Goal: Task Accomplishment & Management: Use online tool/utility

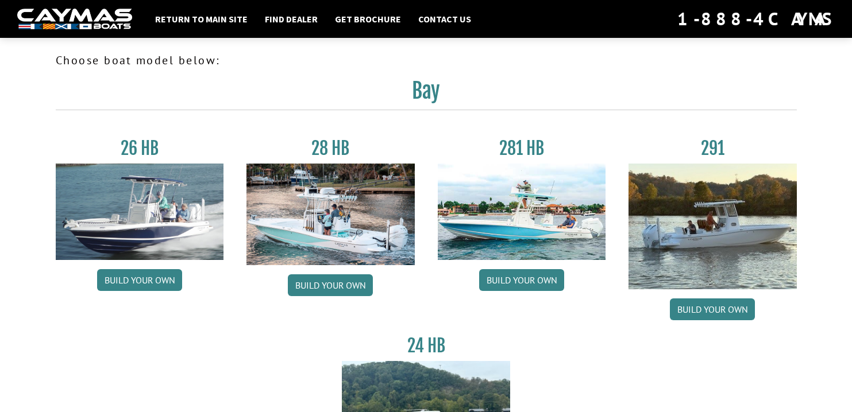
click at [67, 18] on img at bounding box center [74, 19] width 115 height 21
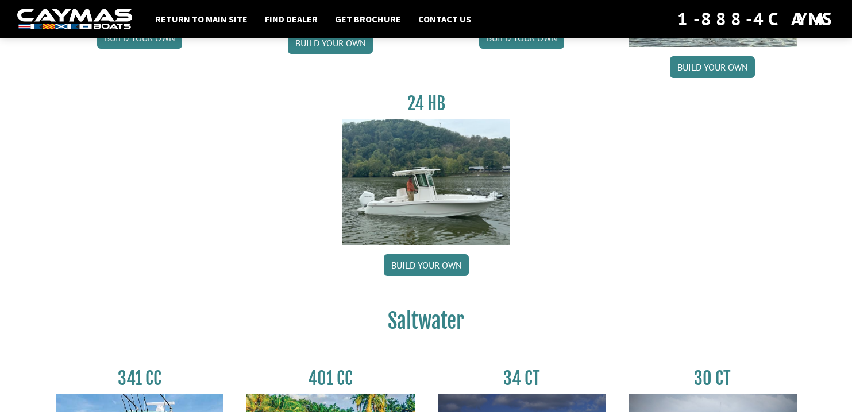
scroll to position [233, 0]
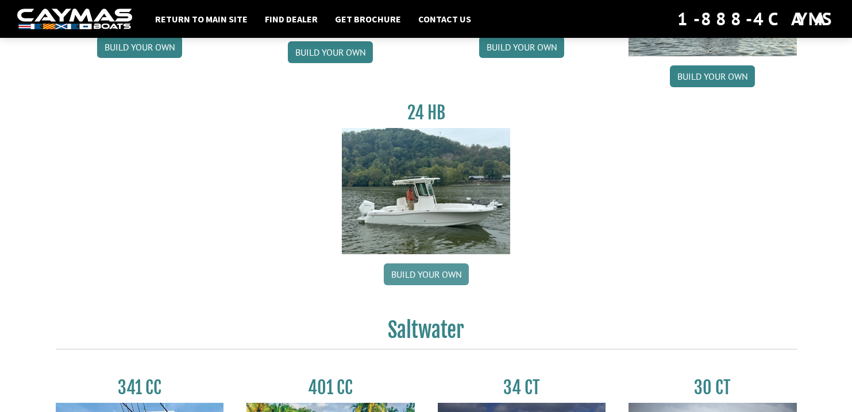
click at [421, 273] on link "Build your own" at bounding box center [426, 275] width 85 height 22
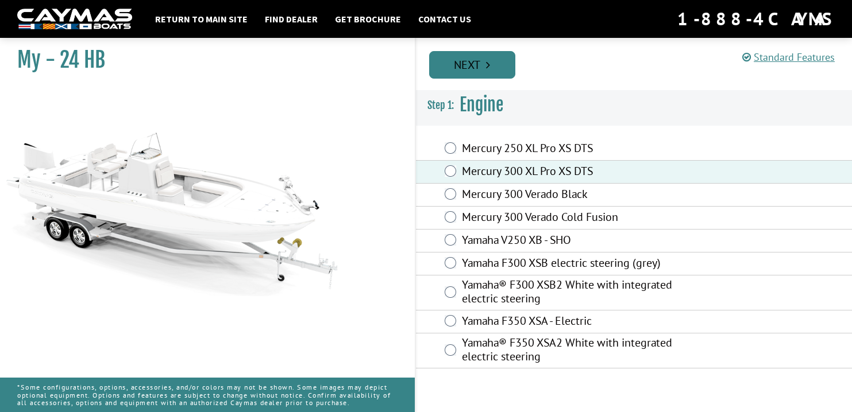
click at [495, 70] on link "Next" at bounding box center [472, 65] width 86 height 28
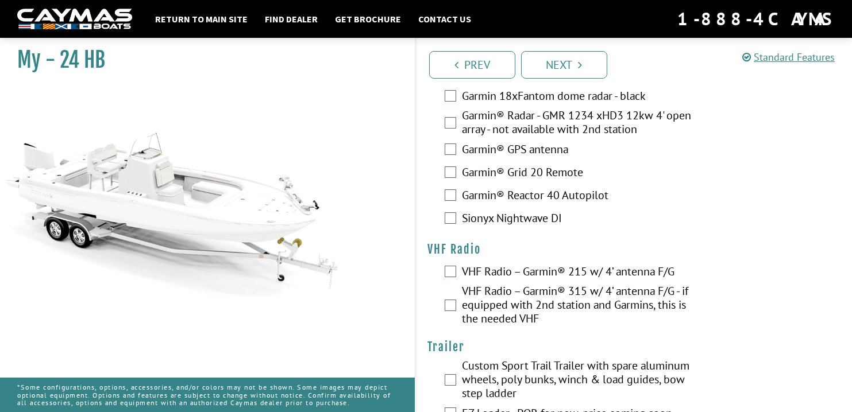
scroll to position [2962, 0]
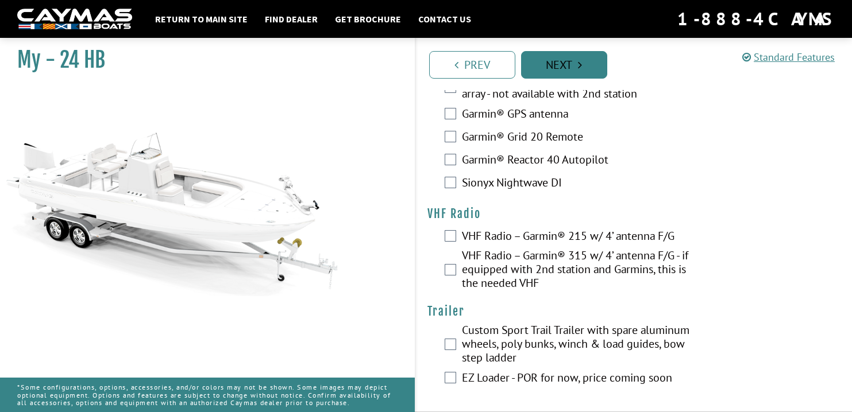
click at [560, 60] on link "Next" at bounding box center [564, 65] width 86 height 28
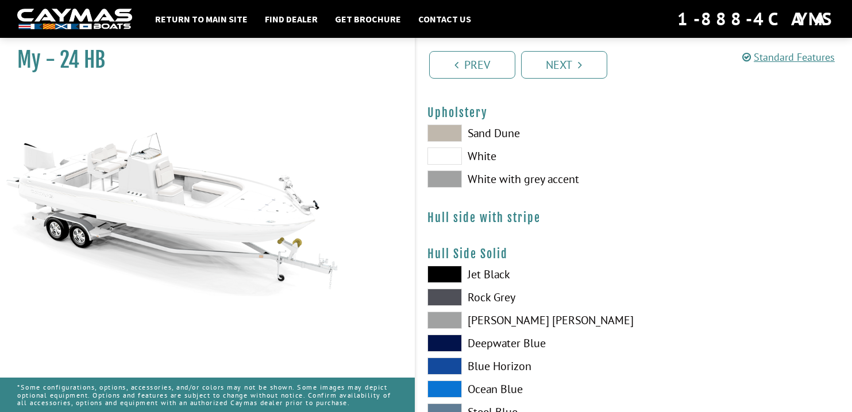
scroll to position [0, 0]
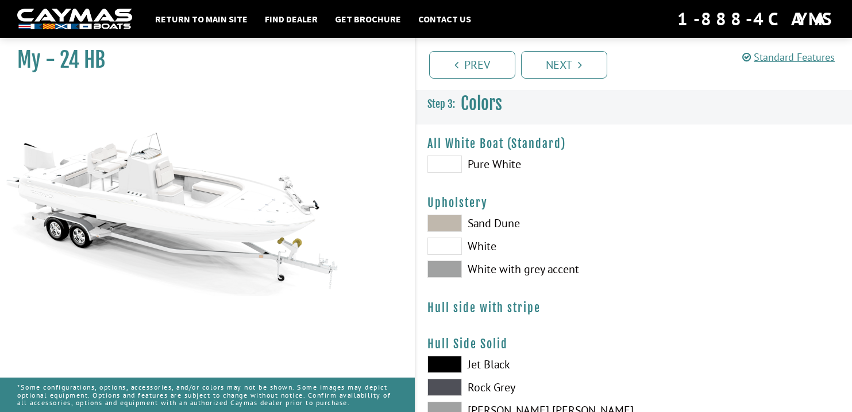
click at [453, 227] on span at bounding box center [444, 223] width 34 height 17
click at [449, 251] on span at bounding box center [444, 246] width 34 height 17
click at [445, 272] on span at bounding box center [444, 269] width 34 height 17
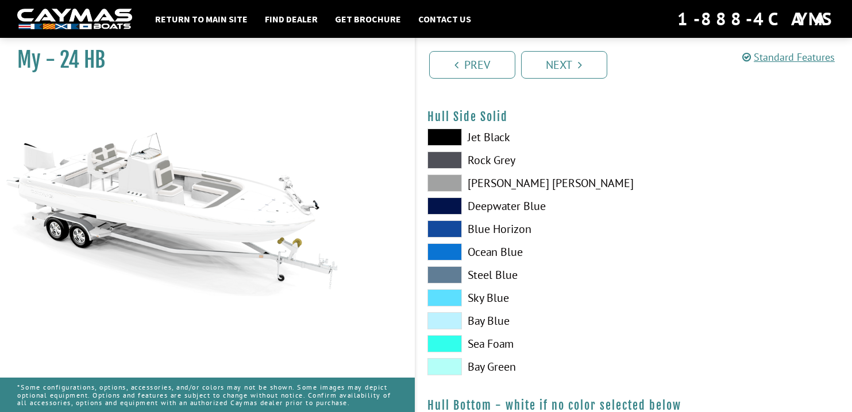
scroll to position [230, 0]
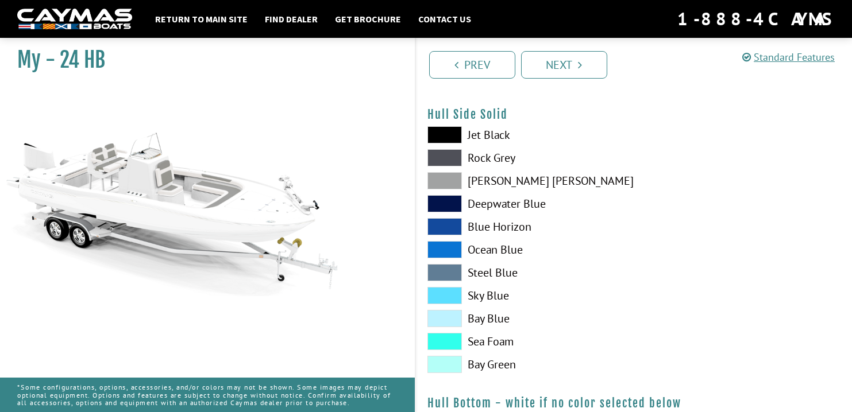
click at [447, 293] on span at bounding box center [444, 295] width 34 height 17
click at [452, 176] on span at bounding box center [444, 180] width 34 height 17
click at [446, 152] on span at bounding box center [444, 157] width 34 height 17
click at [444, 293] on span at bounding box center [444, 295] width 34 height 17
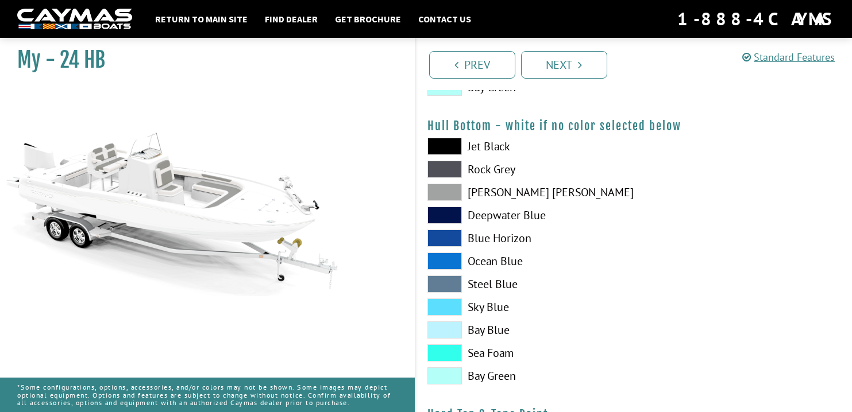
scroll to position [527, 0]
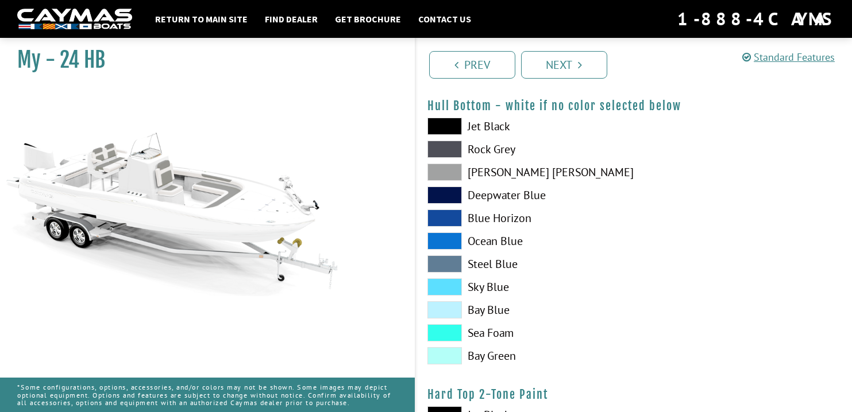
click at [444, 330] on span at bounding box center [444, 333] width 34 height 17
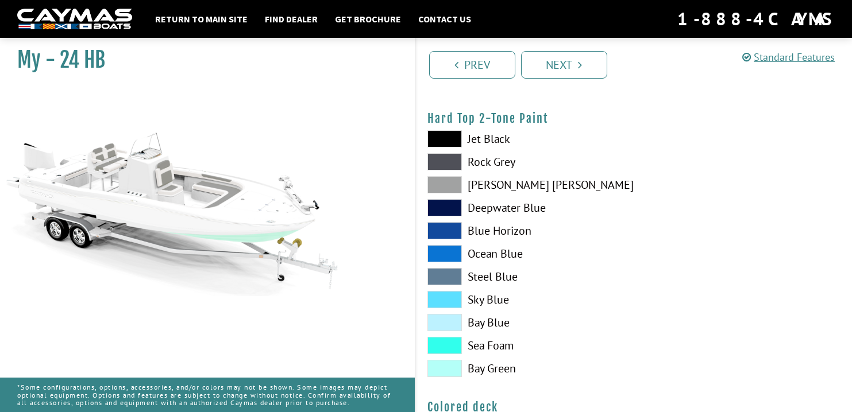
scroll to position [839, 0]
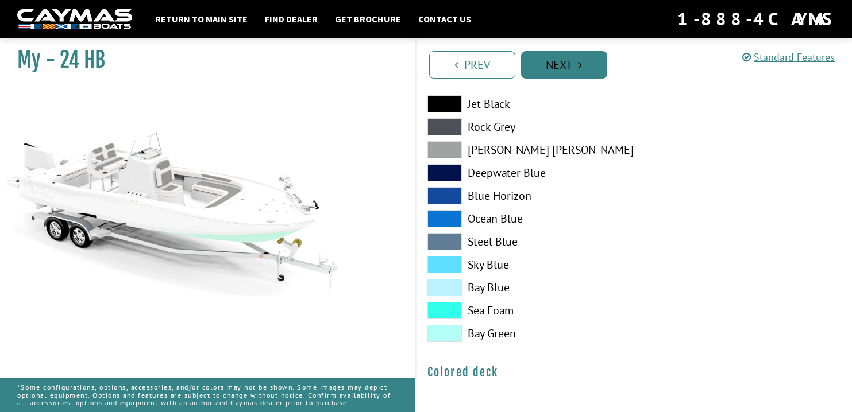
click at [571, 75] on link "Next" at bounding box center [564, 65] width 86 height 28
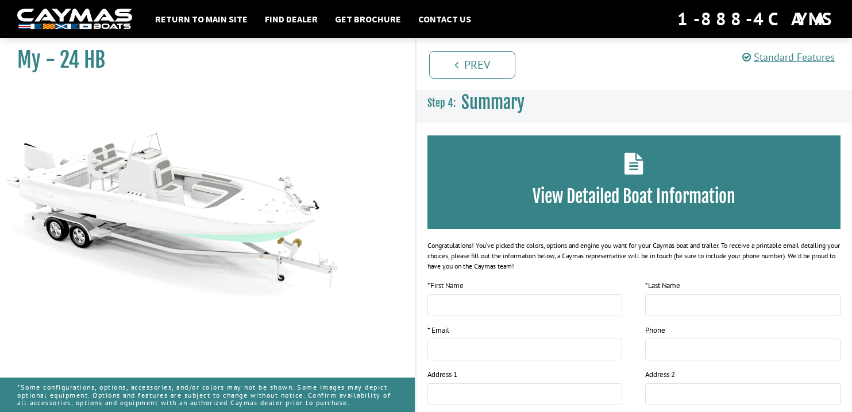
scroll to position [0, 0]
